Goal: Answer question/provide support: Share knowledge or assist other users

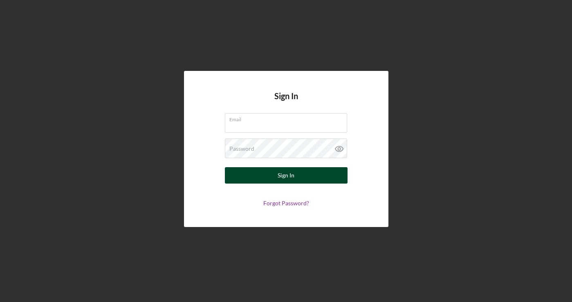
type input "[EMAIL_ADDRESS][DOMAIN_NAME]"
click at [263, 177] on button "Sign In" at bounding box center [286, 175] width 123 height 16
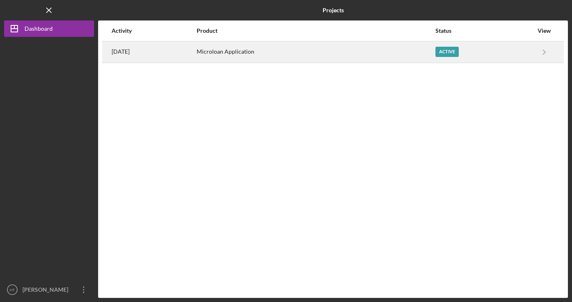
click at [453, 52] on div "Active" at bounding box center [447, 52] width 23 height 10
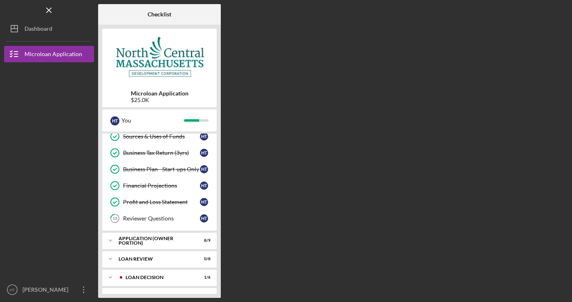
scroll to position [157, 0]
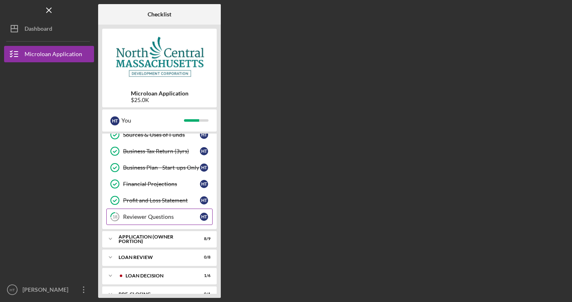
click at [184, 216] on div "Reviewer Questions" at bounding box center [161, 216] width 77 height 7
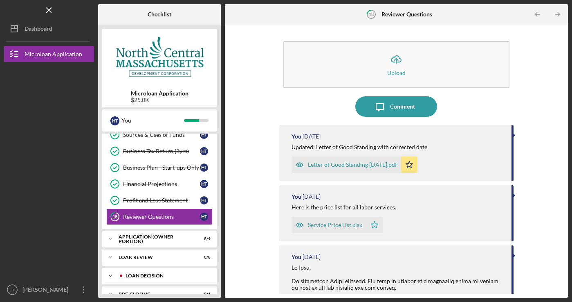
click at [177, 278] on div "Icon/Expander LOAN DECISION 1 / 6" at bounding box center [159, 275] width 115 height 16
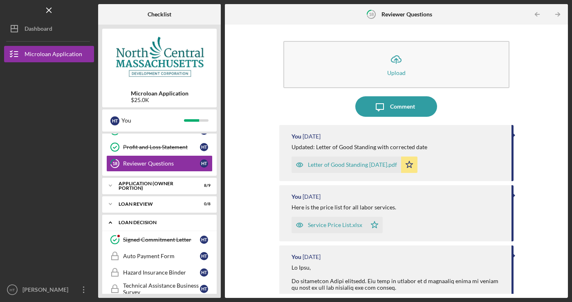
scroll to position [234, 0]
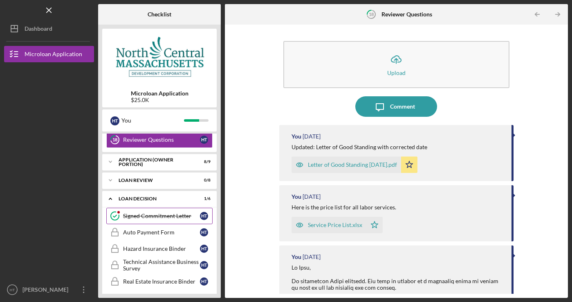
click at [189, 215] on div "Signed Commitment Letter" at bounding box center [161, 215] width 77 height 7
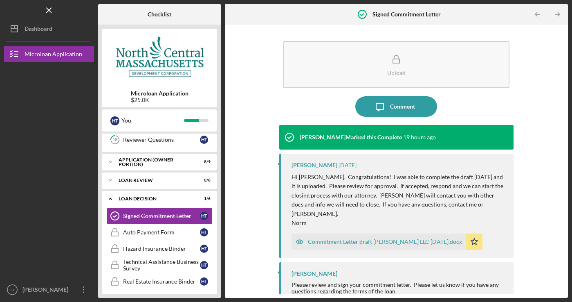
scroll to position [2, 0]
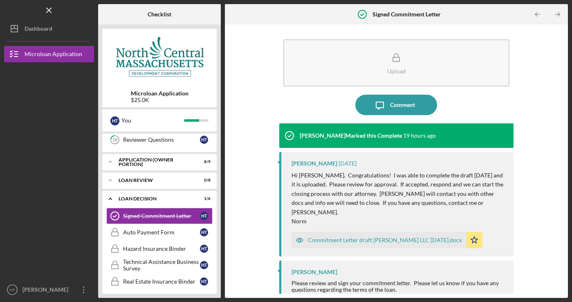
click at [371, 236] on div "Commitment Letter draft [PERSON_NAME] LLC [DATE].docx" at bounding box center [385, 239] width 154 height 7
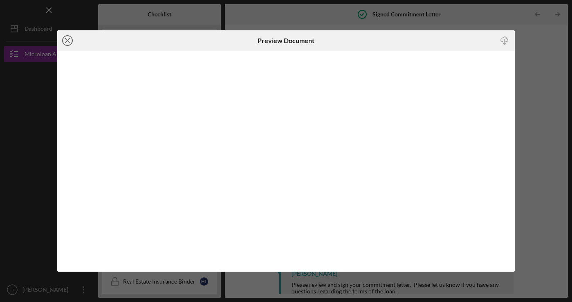
click at [67, 40] on line at bounding box center [67, 40] width 4 height 4
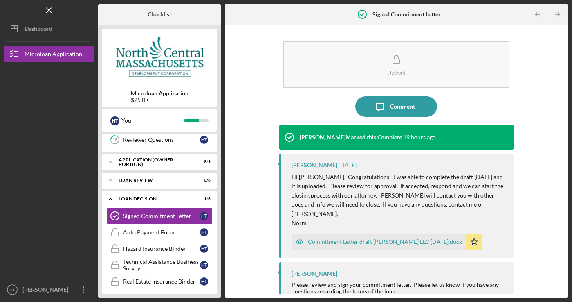
scroll to position [2, 0]
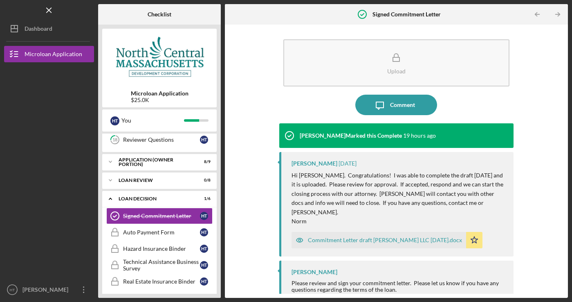
click at [377, 236] on div "Commitment Letter draft [PERSON_NAME] LLC [DATE].docx" at bounding box center [385, 239] width 154 height 7
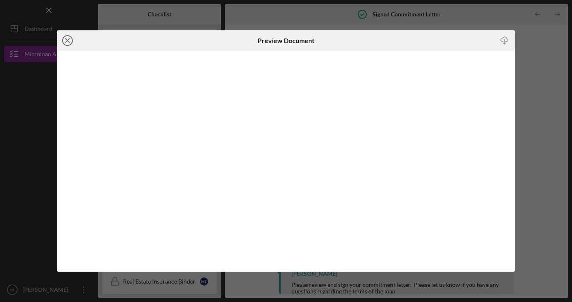
click at [67, 39] on line at bounding box center [67, 40] width 4 height 4
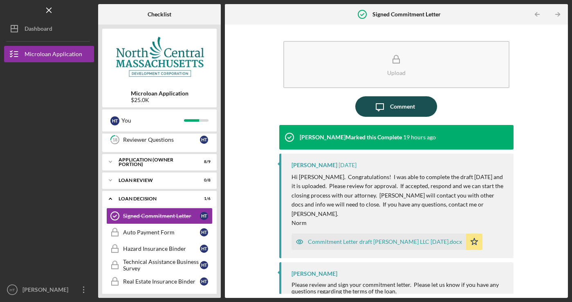
click at [405, 106] on div "Comment" at bounding box center [402, 106] width 25 height 20
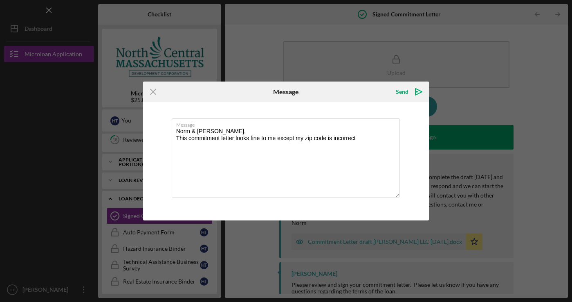
click at [458, 240] on div "Icon/Menu Close Message Send Icon/icon-invite-send Message [PERSON_NAME] & [PER…" at bounding box center [286, 151] width 572 height 302
click at [456, 234] on div "Icon/Menu Close Message Send Icon/icon-invite-send Message [PERSON_NAME] & [PER…" at bounding box center [286, 151] width 572 height 302
click at [368, 143] on textarea "Norm & [PERSON_NAME], This commitment letter looks fine to me except my zip cod…" at bounding box center [286, 157] width 229 height 79
paste textarea "North Central [US_STATE] Development Corporation"
type textarea "Norm & [PERSON_NAME], This commitment letter looks fine to me except my zip cod…"
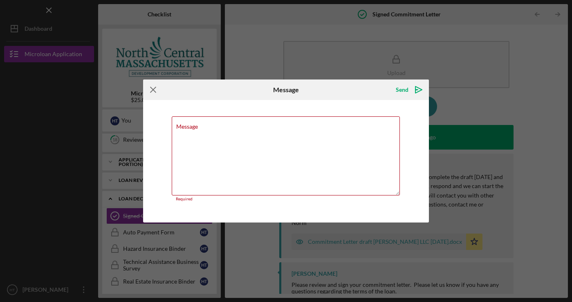
click at [152, 91] on icon "Icon/Menu Close" at bounding box center [153, 89] width 20 height 20
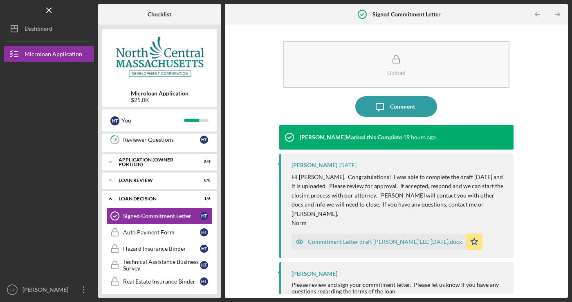
click at [361, 238] on div "Commitment Letter draft [PERSON_NAME] LLC [DATE].docx" at bounding box center [385, 241] width 154 height 7
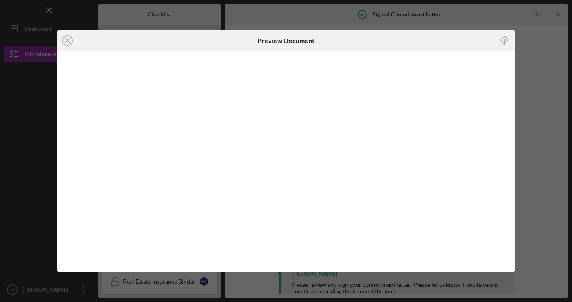
click at [544, 242] on div "Icon/Close Preview Document Icon/Download" at bounding box center [286, 151] width 572 height 302
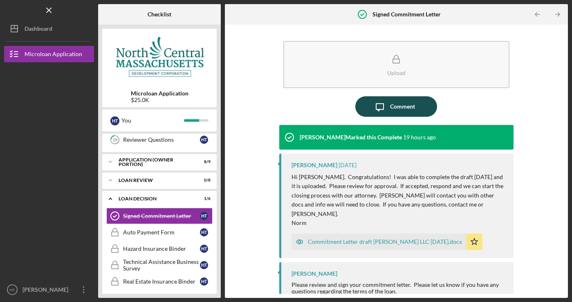
click at [398, 115] on div "Comment" at bounding box center [402, 106] width 25 height 20
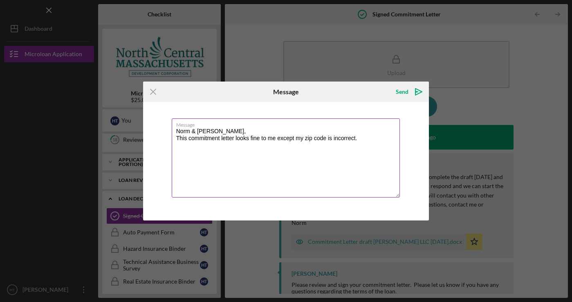
drag, startPoint x: 297, startPoint y: 140, endPoint x: 303, endPoint y: 138, distance: 6.3
click at [303, 138] on textarea "Norm & [PERSON_NAME], This commitment letter looks fine to me except my zip cod…" at bounding box center [286, 157] width 229 height 79
click at [387, 136] on textarea "Norm & [PERSON_NAME], This commitment letter looks fine to me except the busine…" at bounding box center [286, 157] width 229 height 79
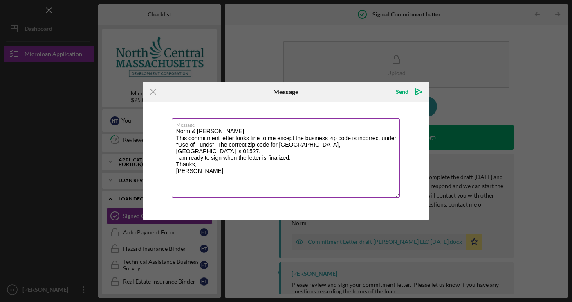
click at [214, 144] on textarea "Norm & [PERSON_NAME], This commitment letter looks fine to me except the busine…" at bounding box center [286, 157] width 229 height 79
click at [298, 146] on textarea "Norm & [PERSON_NAME], This commitment letter looks fine to me except the busine…" at bounding box center [286, 157] width 229 height 79
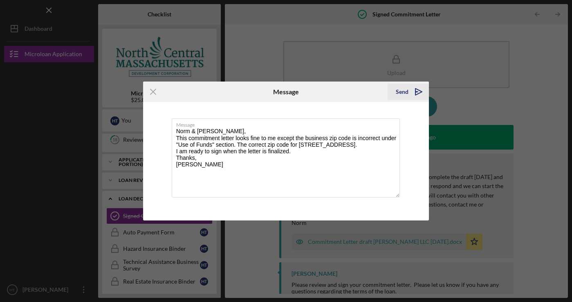
type textarea "Norm & [PERSON_NAME], This commitment letter looks fine to me except the busine…"
click at [417, 92] on icon "Icon/icon-invite-send" at bounding box center [419, 91] width 20 height 20
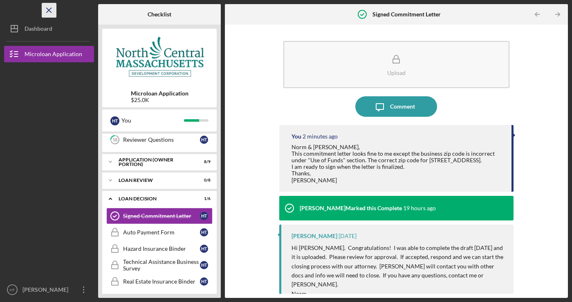
click at [51, 11] on icon "Icon/Menu Close" at bounding box center [49, 10] width 18 height 18
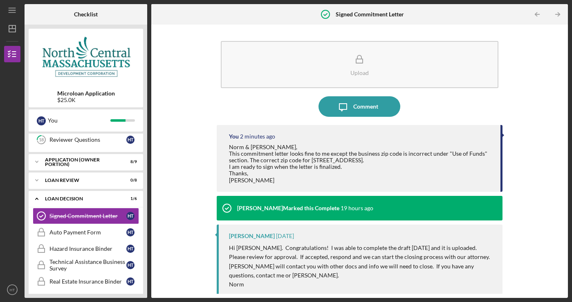
click at [184, 72] on div "Upload Icon/Message Comment You 2 minutes ago [PERSON_NAME] & [PERSON_NAME], Th…" at bounding box center [359, 161] width 409 height 265
click at [183, 65] on div "Upload Icon/Message Comment You 3 minutes ago [PERSON_NAME] & [PERSON_NAME], Th…" at bounding box center [359, 161] width 409 height 265
